Goal: Task Accomplishment & Management: Complete application form

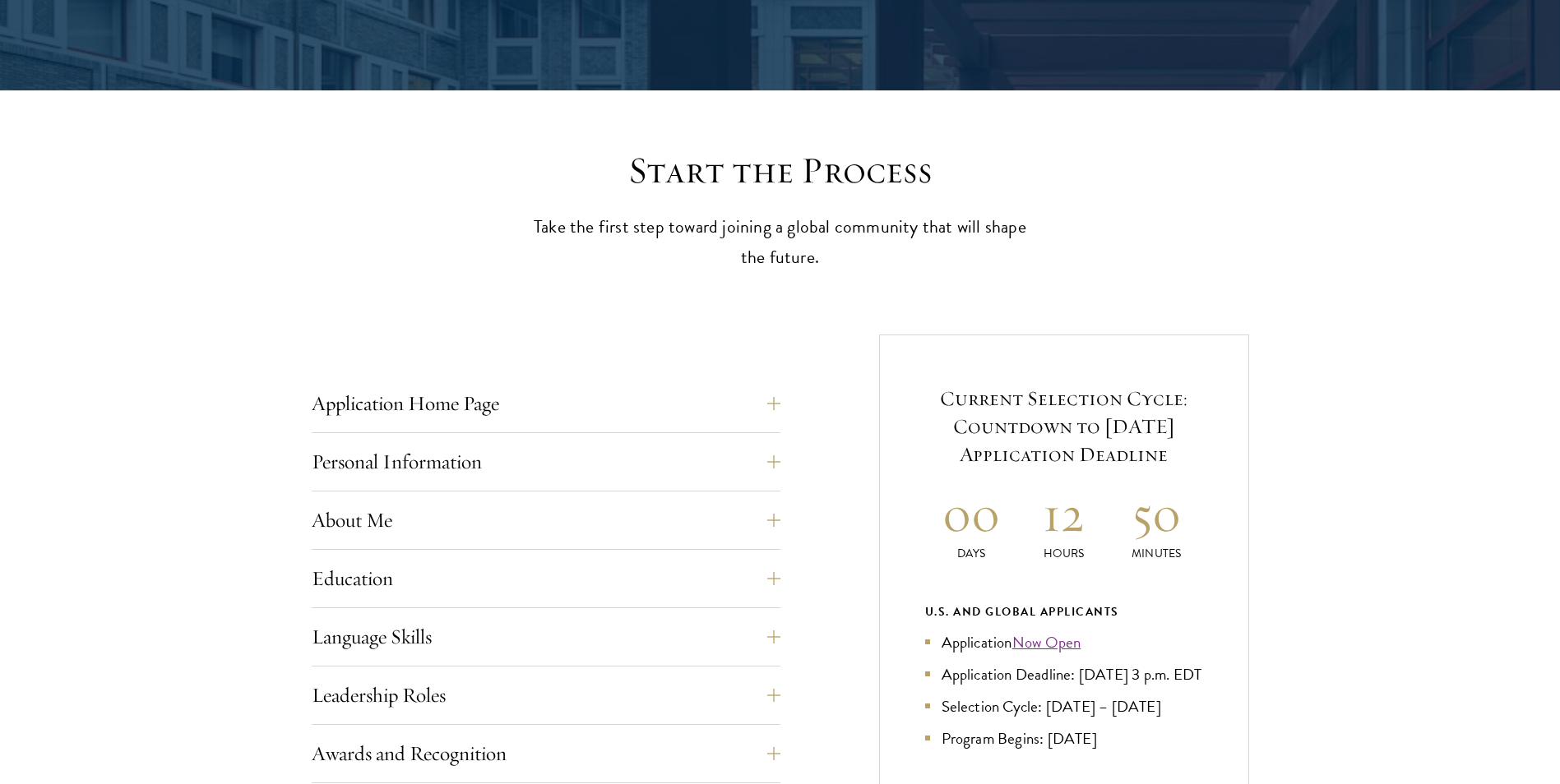
scroll to position [493, 0]
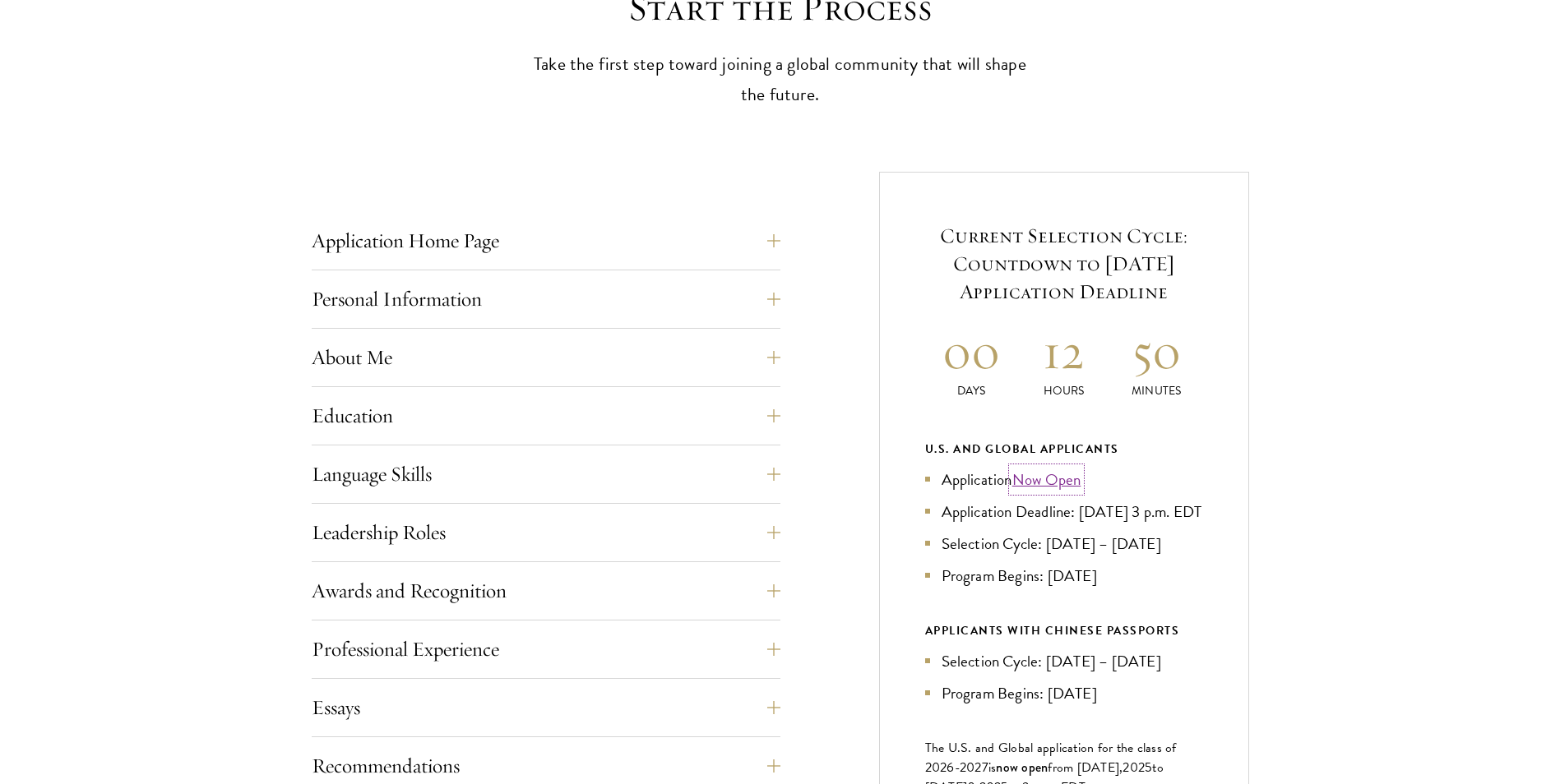
click at [1049, 477] on link "Now Open" at bounding box center [1046, 479] width 69 height 23
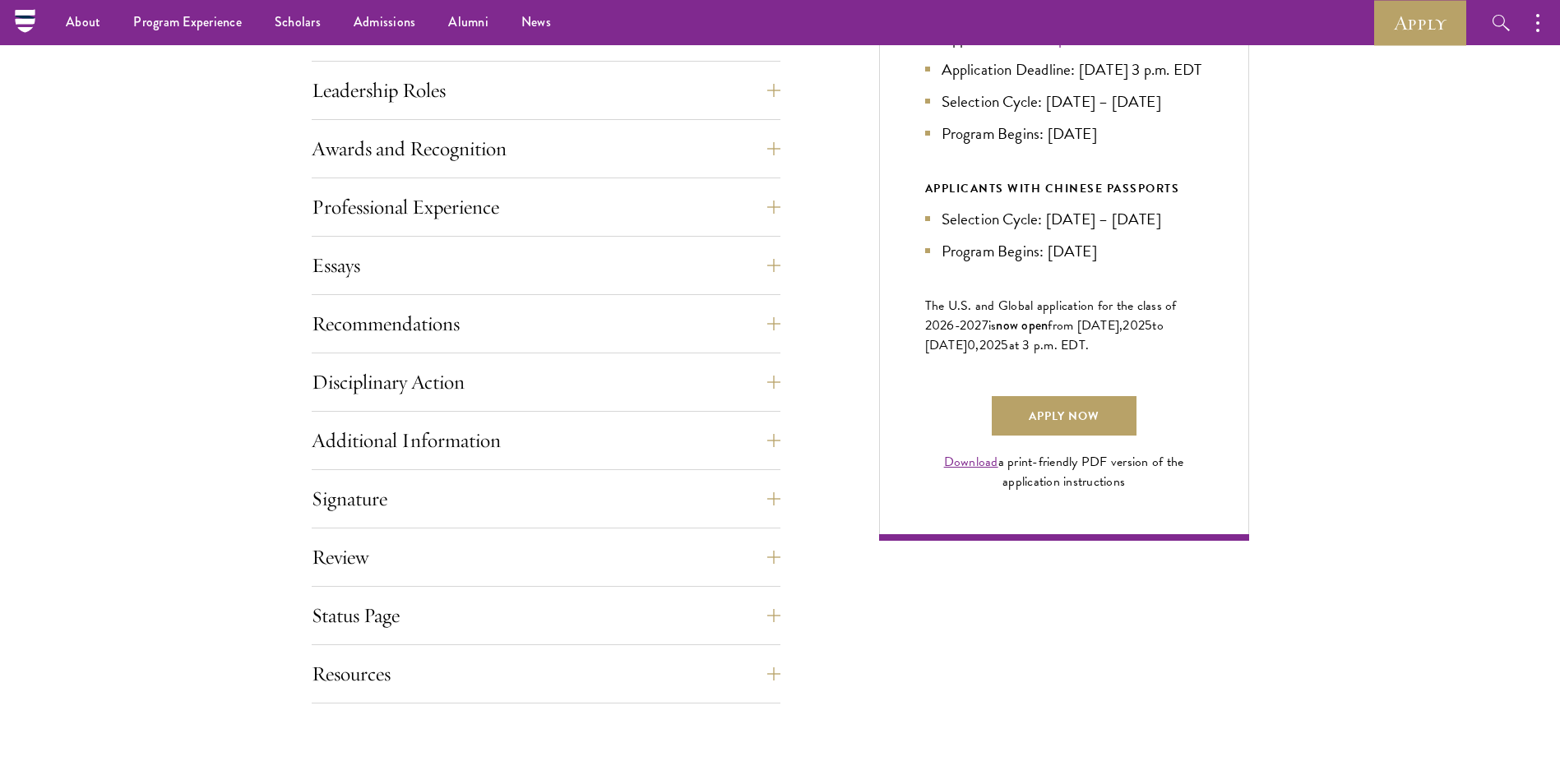
scroll to position [822, 0]
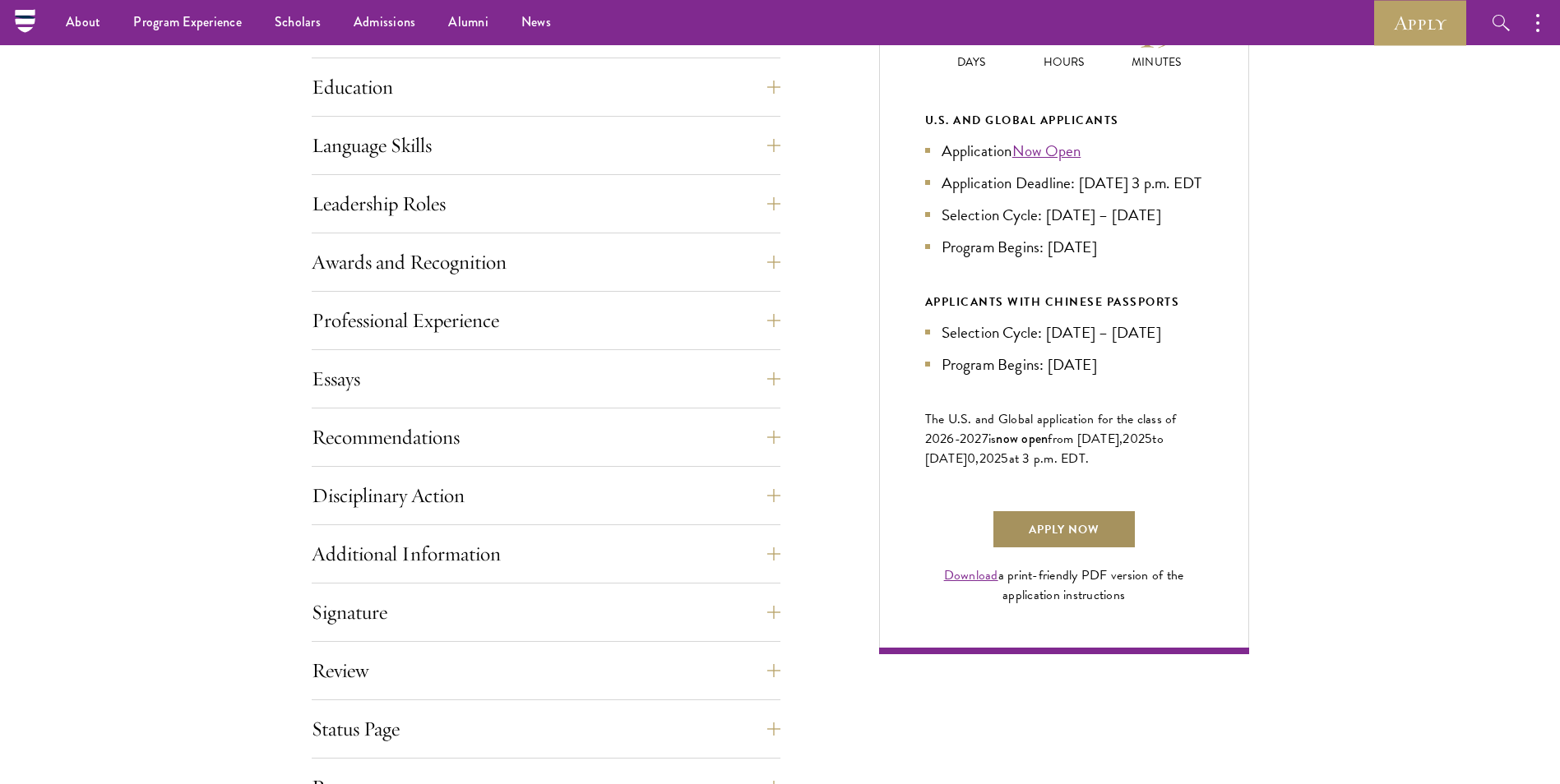
click at [1069, 539] on link "Apply Now" at bounding box center [1064, 529] width 145 height 39
